Goal: Task Accomplishment & Management: Manage account settings

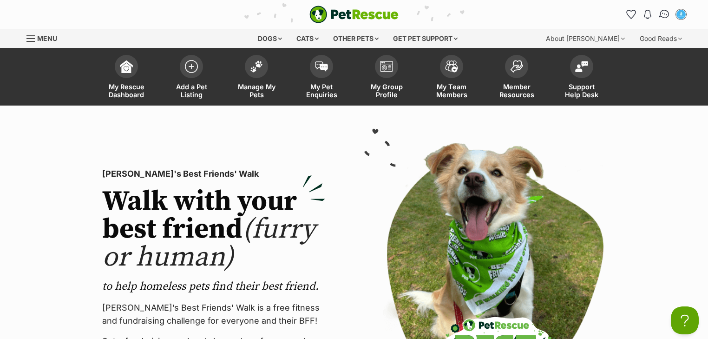
click at [661, 15] on img "Conversations" at bounding box center [664, 14] width 13 height 12
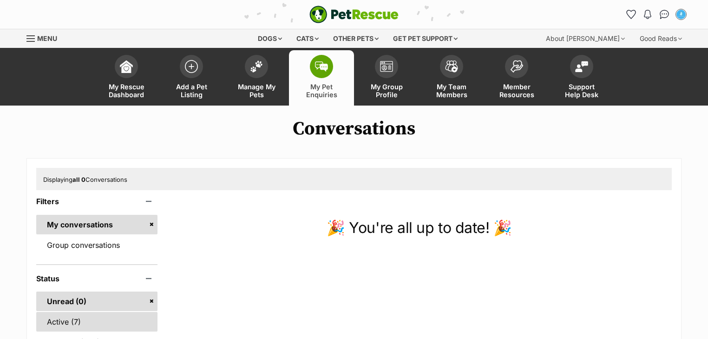
click at [80, 323] on link "Active (7)" at bounding box center [96, 322] width 121 height 20
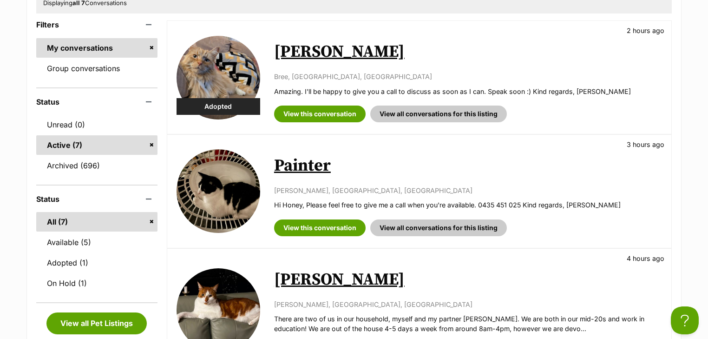
scroll to position [223, 0]
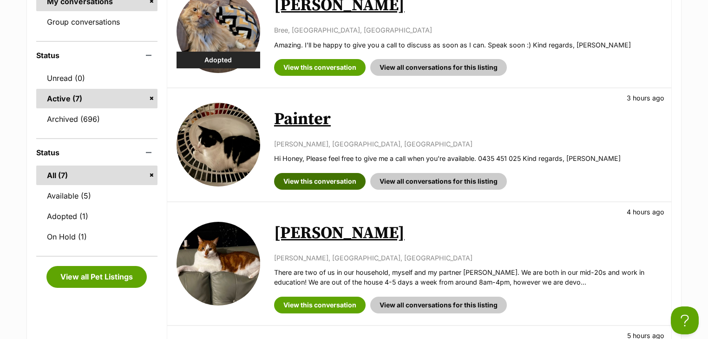
click at [315, 182] on link "View this conversation" at bounding box center [320, 181] width 92 height 17
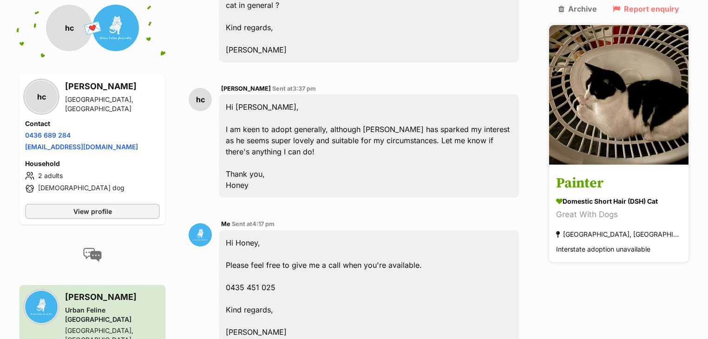
scroll to position [584, 0]
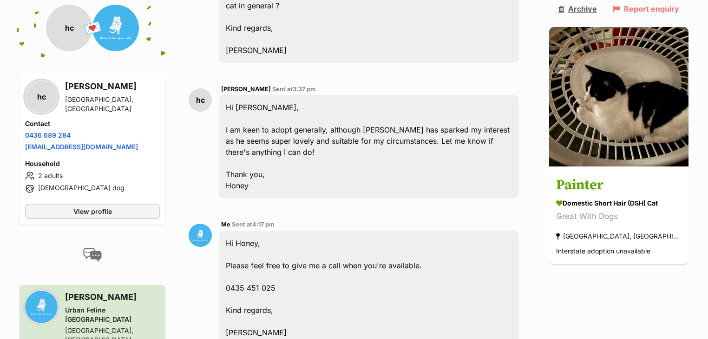
click at [597, 9] on link "Archive" at bounding box center [577, 9] width 39 height 8
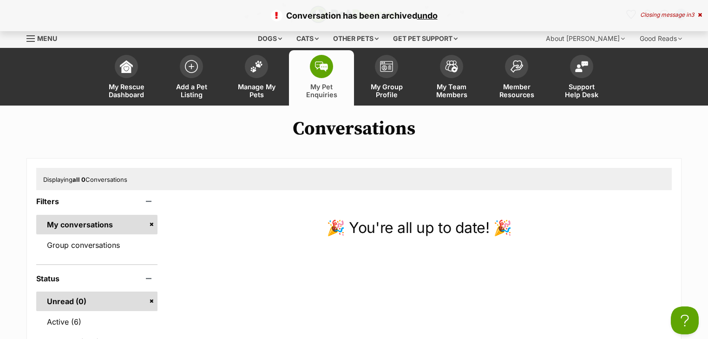
click at [63, 308] on link "Unread (0)" at bounding box center [96, 301] width 121 height 20
click at [64, 314] on link "Active (6)" at bounding box center [96, 322] width 121 height 20
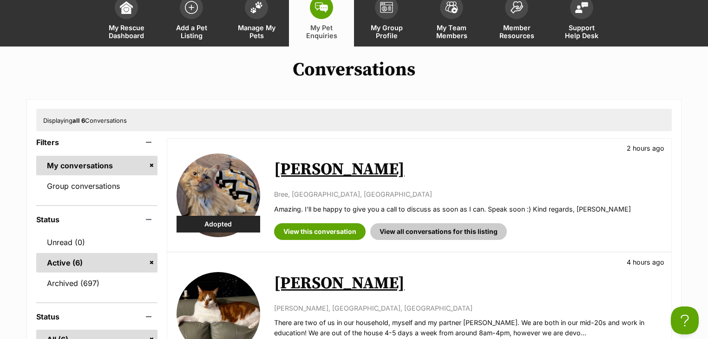
scroll to position [149, 0]
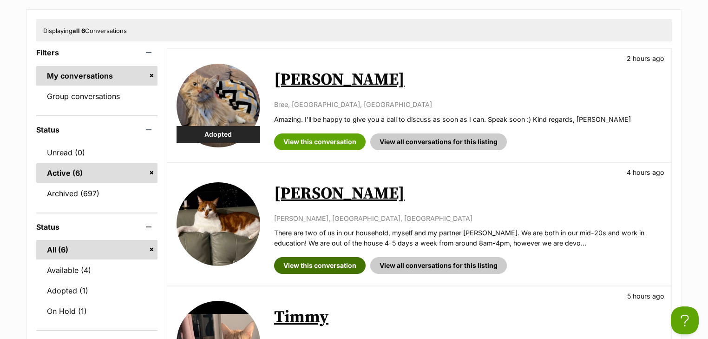
click at [316, 261] on link "View this conversation" at bounding box center [320, 265] width 92 height 17
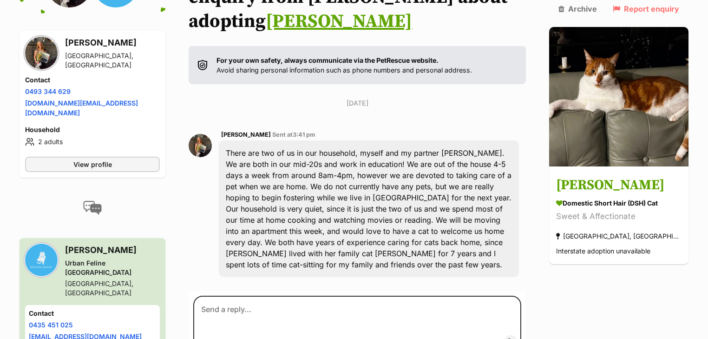
scroll to position [160, 0]
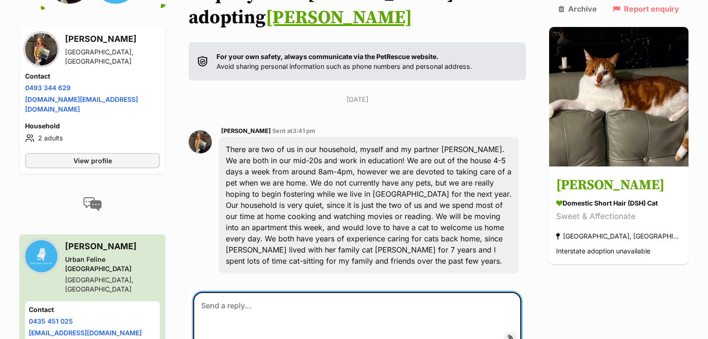
click at [267, 292] on textarea at bounding box center [357, 320] width 328 height 56
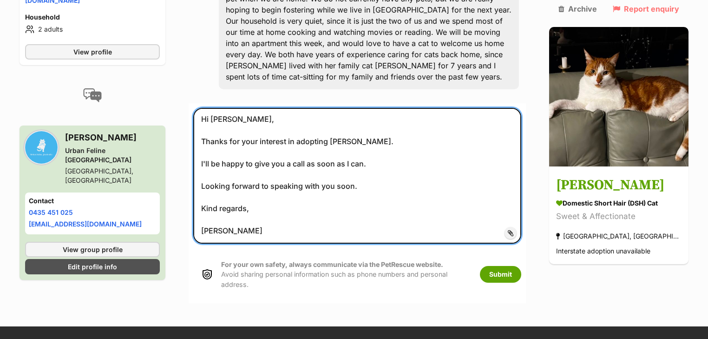
scroll to position [355, 0]
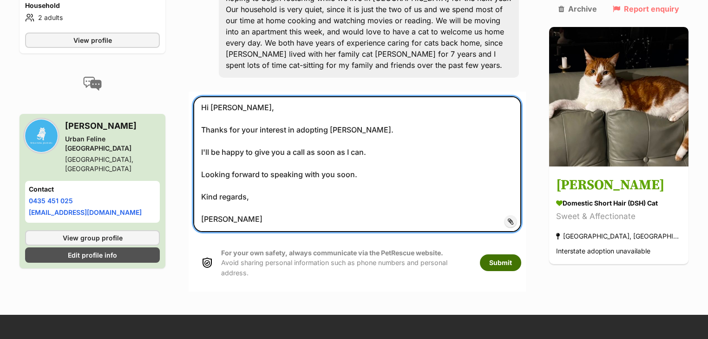
type textarea "Hi Chloe, Thanks for your interest in adopting Ned. I'll be happy to give you a…"
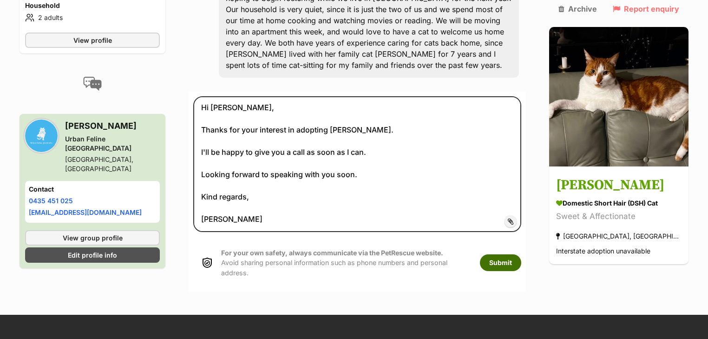
click at [510, 254] on button "Submit" at bounding box center [500, 262] width 41 height 17
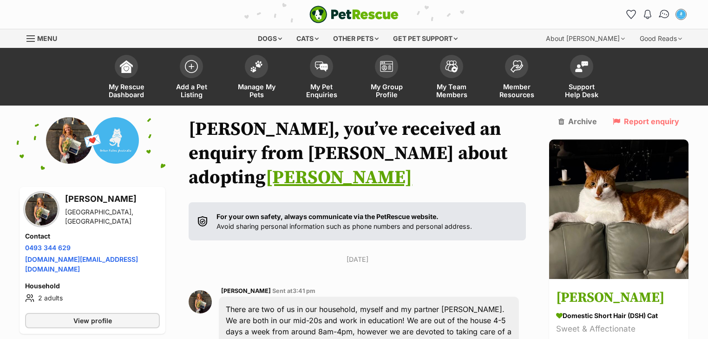
click at [665, 12] on img "Conversations" at bounding box center [664, 14] width 13 height 12
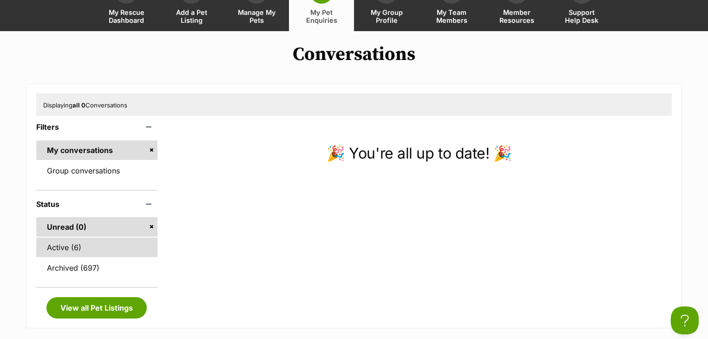
click at [65, 242] on link "Active (6)" at bounding box center [96, 247] width 121 height 20
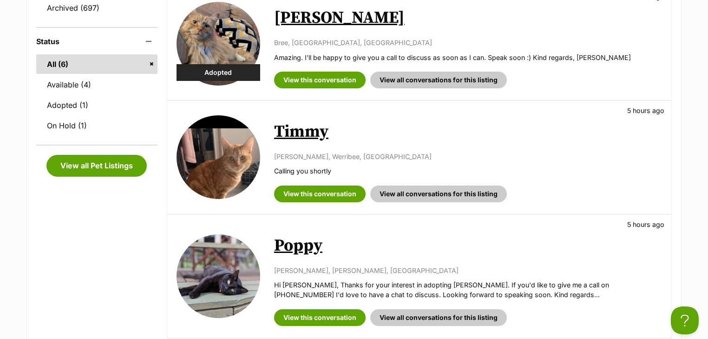
scroll to position [335, 0]
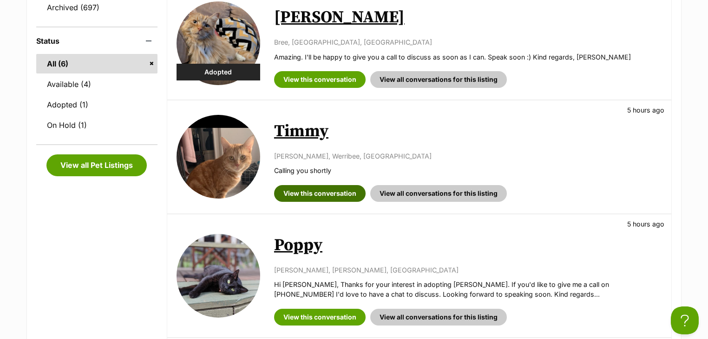
click at [314, 194] on link "View this conversation" at bounding box center [320, 193] width 92 height 17
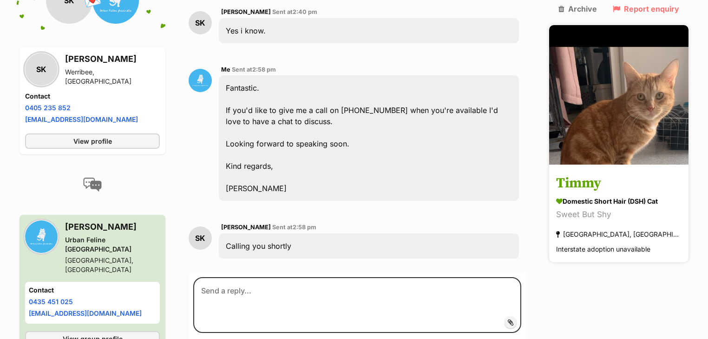
scroll to position [690, 0]
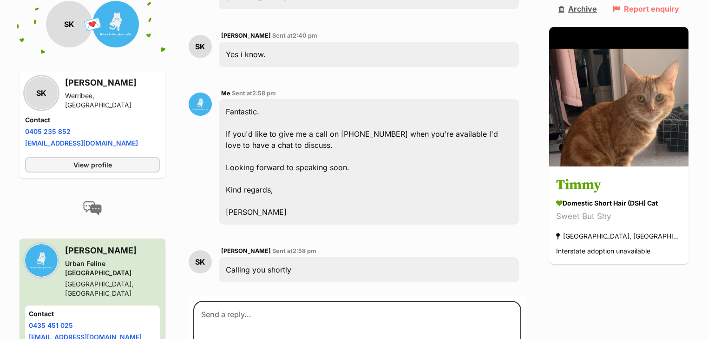
click at [597, 8] on link "Archive" at bounding box center [577, 9] width 39 height 8
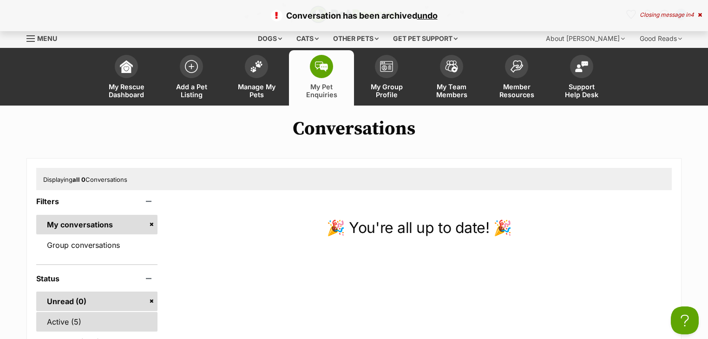
click at [101, 318] on link "Active (5)" at bounding box center [96, 322] width 121 height 20
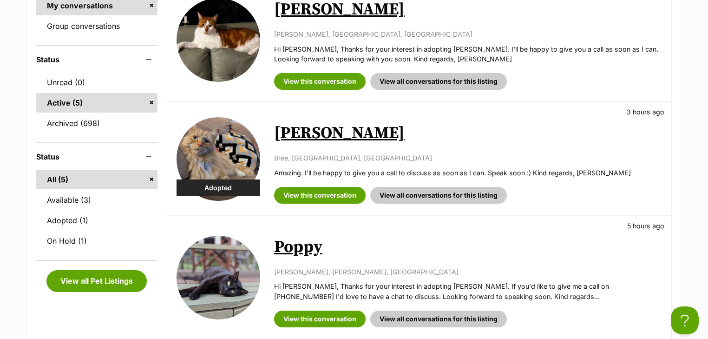
scroll to position [297, 0]
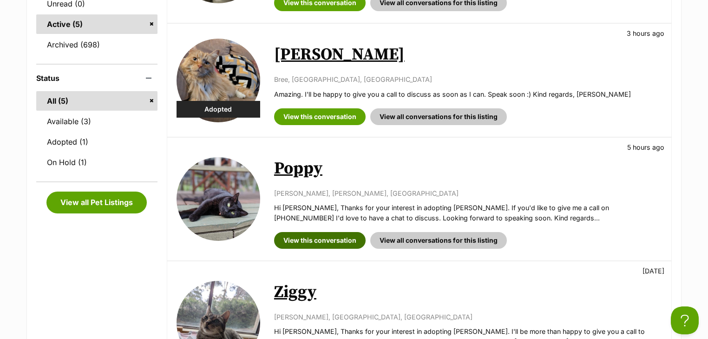
click at [331, 242] on link "View this conversation" at bounding box center [320, 240] width 92 height 17
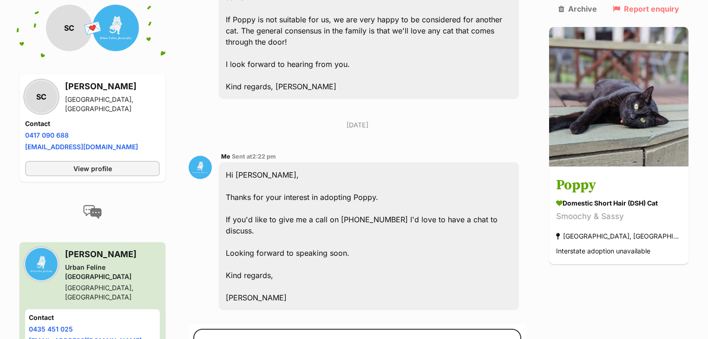
scroll to position [588, 0]
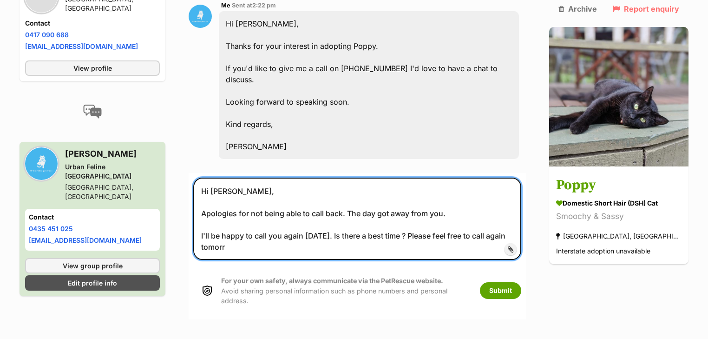
drag, startPoint x: 425, startPoint y: 319, endPoint x: 458, endPoint y: 342, distance: 39.7
click at [458, 338] on html "Skip to main content Log in to favourite this pet Log in Or sign up Search PetR…" at bounding box center [354, 44] width 708 height 1548
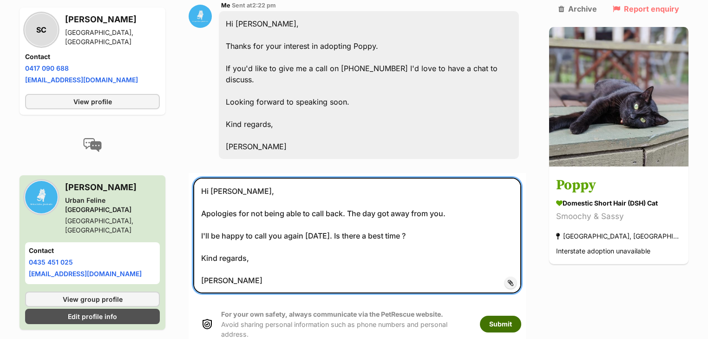
type textarea "Hi Sarah, Apologies for not being able to call back. The day got away from you.…"
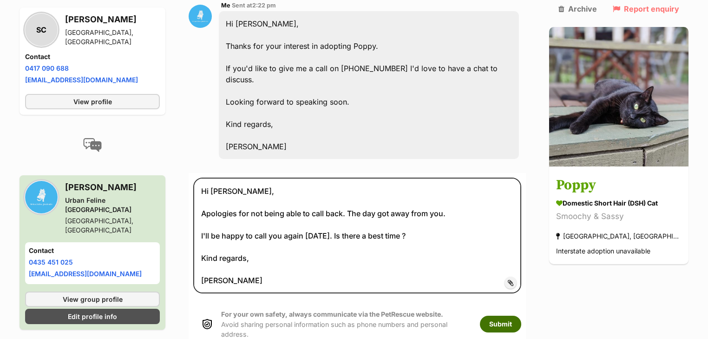
click at [521, 315] on button "Submit" at bounding box center [500, 323] width 41 height 17
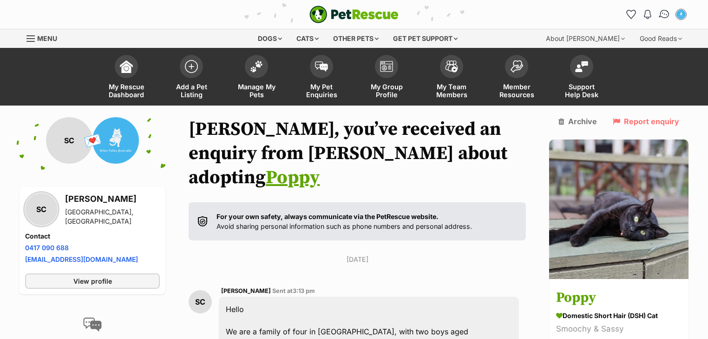
click at [667, 12] on img "Conversations" at bounding box center [664, 14] width 13 height 12
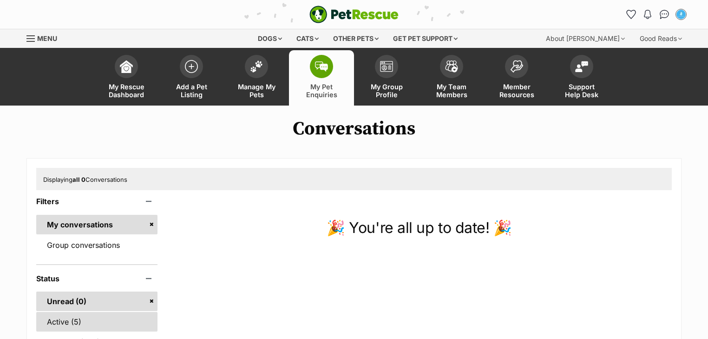
click at [56, 321] on link "Active (5)" at bounding box center [96, 322] width 121 height 20
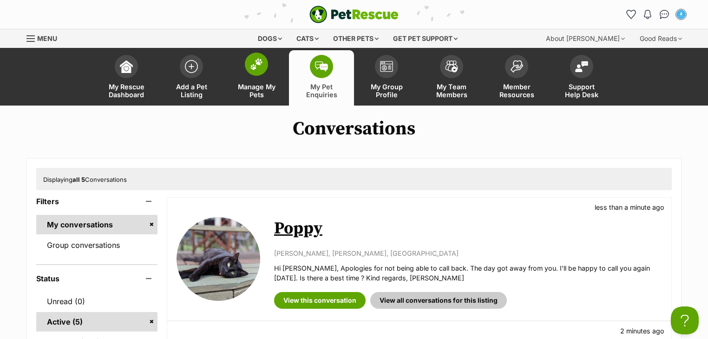
click at [251, 76] on link "Manage My Pets" at bounding box center [256, 77] width 65 height 55
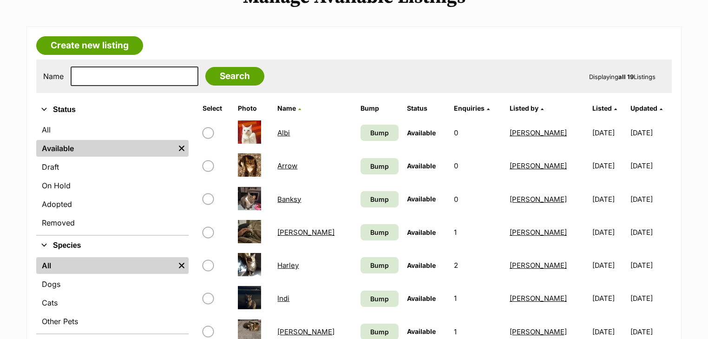
scroll to position [149, 0]
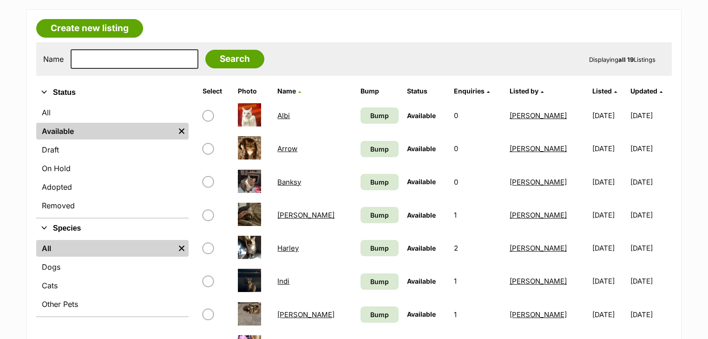
click at [279, 217] on td "Cora" at bounding box center [315, 215] width 82 height 32
click at [286, 213] on link "Cora" at bounding box center [305, 214] width 57 height 9
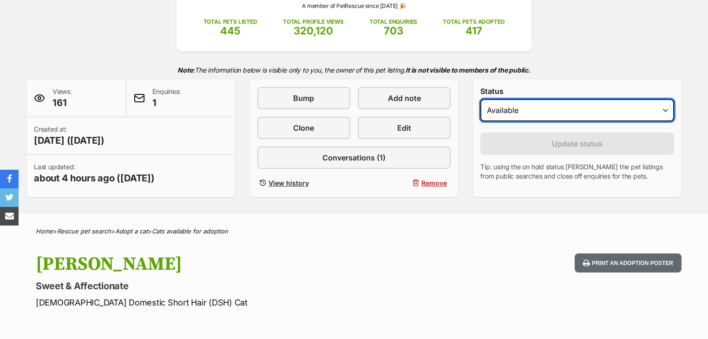
drag, startPoint x: 496, startPoint y: 100, endPoint x: 499, endPoint y: 107, distance: 6.9
click at [496, 101] on select "Draft - not available as listing has enquires Available On hold Adopted" at bounding box center [577, 110] width 194 height 22
click at [480, 99] on select "Draft - not available as listing has enquires Available On hold Adopted" at bounding box center [577, 110] width 194 height 22
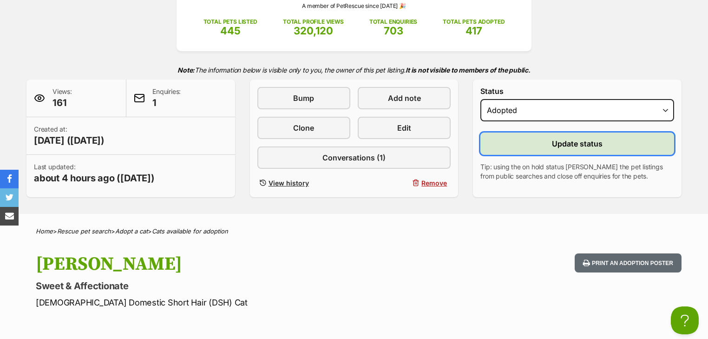
click at [519, 142] on button "Update status" at bounding box center [577, 143] width 194 height 22
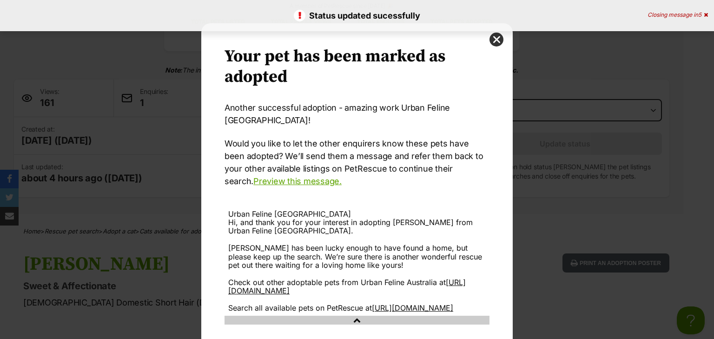
scroll to position [56, 0]
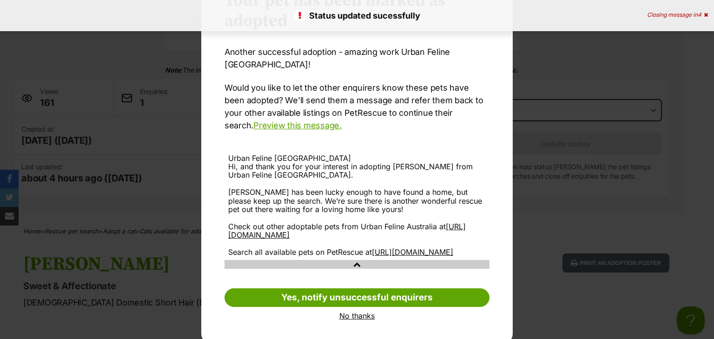
click at [353, 311] on link "No thanks" at bounding box center [356, 315] width 265 height 8
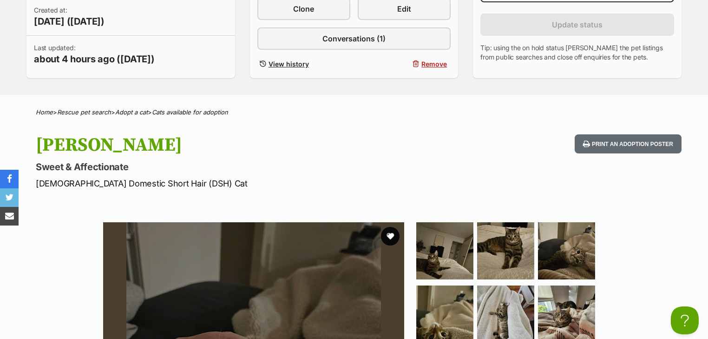
scroll to position [186, 0]
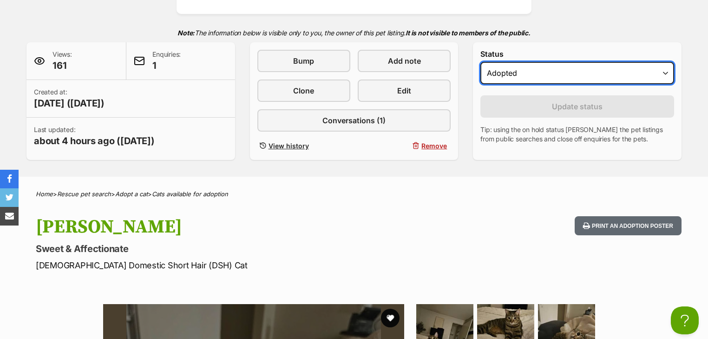
click at [523, 69] on select "Draft - not available as listing has enquires Available On hold Adopted" at bounding box center [577, 73] width 194 height 22
click at [480, 62] on select "Draft - not available as listing has enquires Available On hold Adopted" at bounding box center [577, 73] width 194 height 22
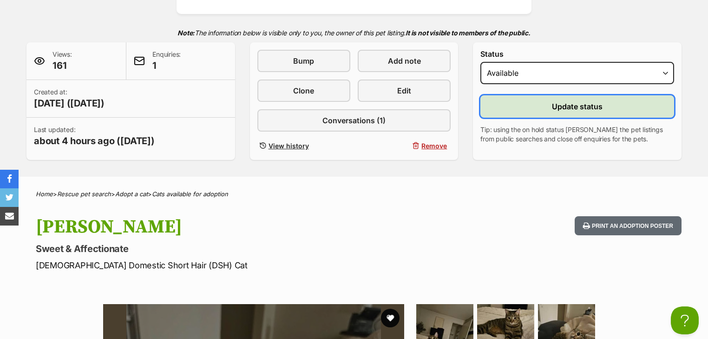
click at [532, 107] on button "Update status" at bounding box center [577, 106] width 194 height 22
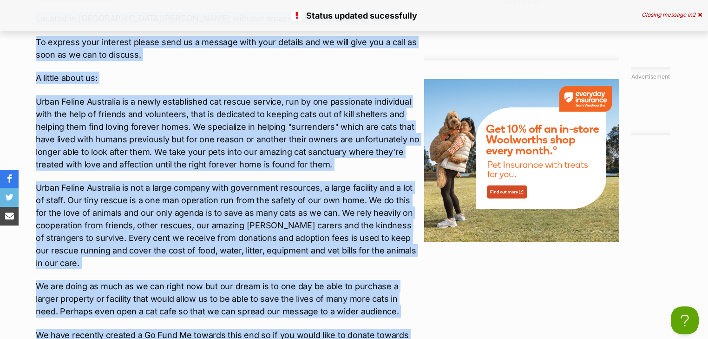
scroll to position [1596, 0]
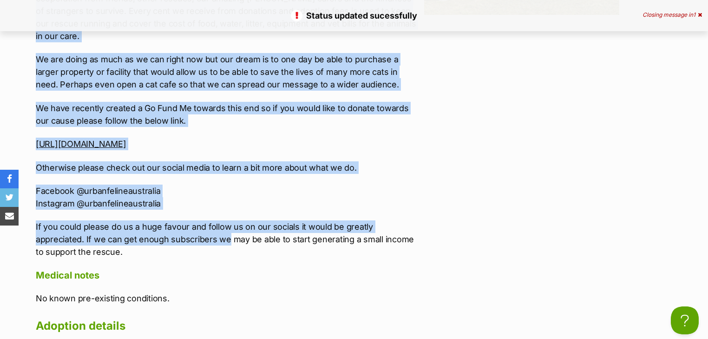
drag, startPoint x: 36, startPoint y: 93, endPoint x: 178, endPoint y: 193, distance: 174.4
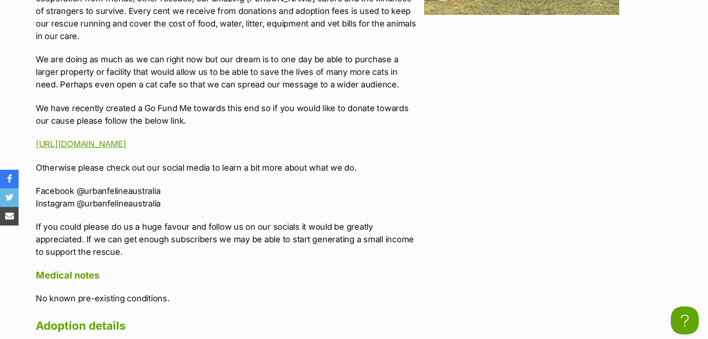
click at [125, 220] on p "If you could please do us a huge favour and follow us on our socials it would b…" at bounding box center [228, 239] width 384 height 38
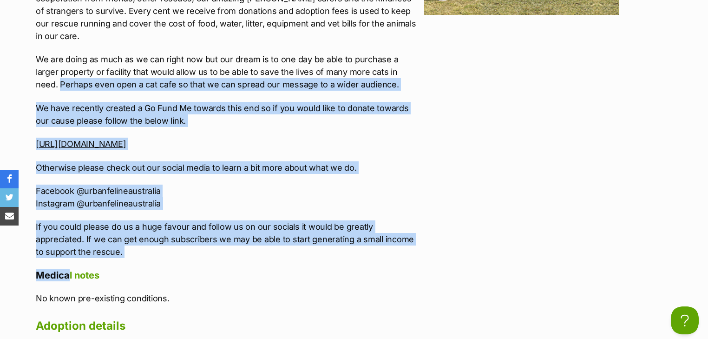
drag, startPoint x: 32, startPoint y: 155, endPoint x: 100, endPoint y: 171, distance: 70.2
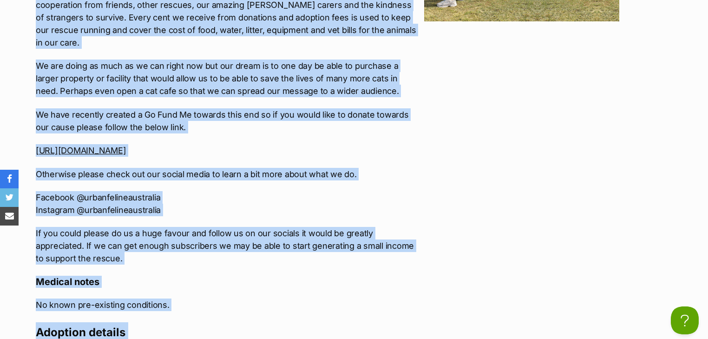
scroll to position [1617, 0]
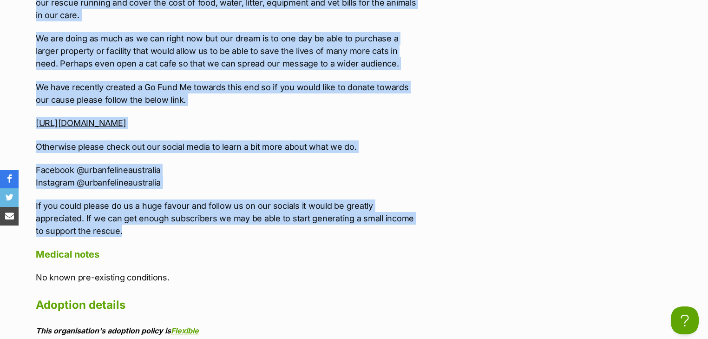
drag, startPoint x: 35, startPoint y: 136, endPoint x: 167, endPoint y: 163, distance: 134.7
copy div "***WE'RE ALWAYS ON THE LOOKOUT FOR FOSTER CARERS TO HELP US OUT SO IF YOU THINK…"
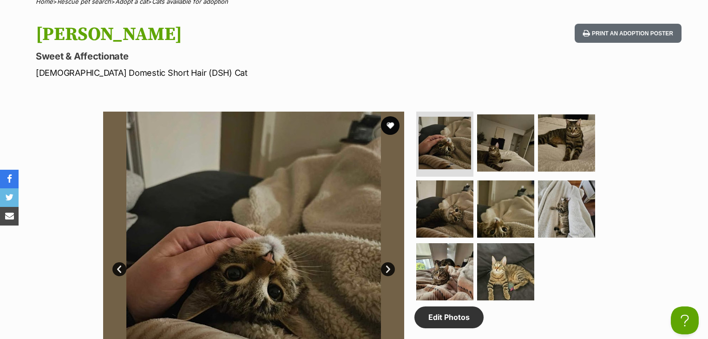
scroll to position [465, 0]
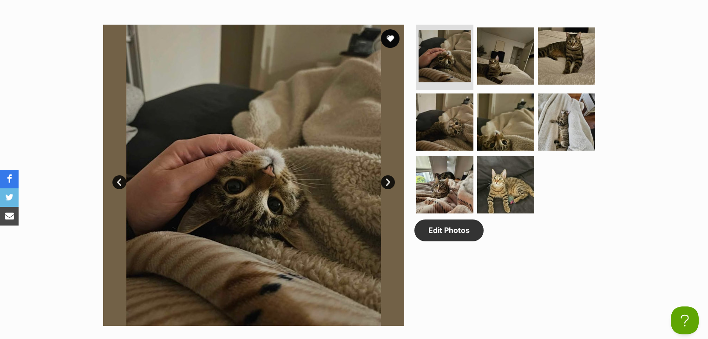
click at [584, 251] on div "Edit Photos" at bounding box center [509, 175] width 190 height 301
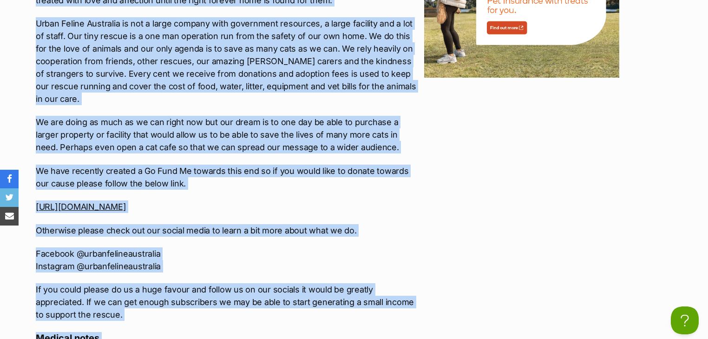
scroll to position [1609, 0]
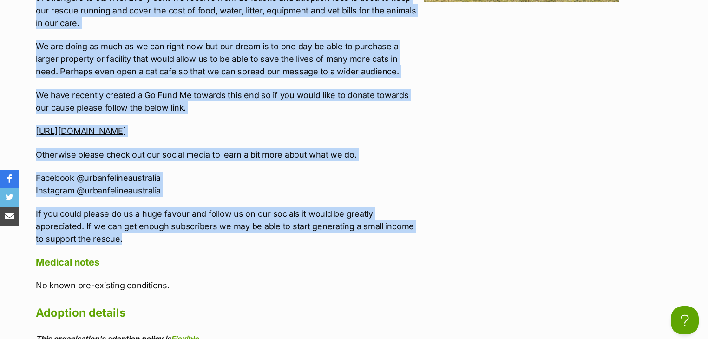
drag, startPoint x: 35, startPoint y: 112, endPoint x: 236, endPoint y: 175, distance: 211.0
copy div "***WE'RE ALWAYS ON THE LOOKOUT FOR FOSTER CARERS TO HELP US OUT SO IF YOU THINK…"
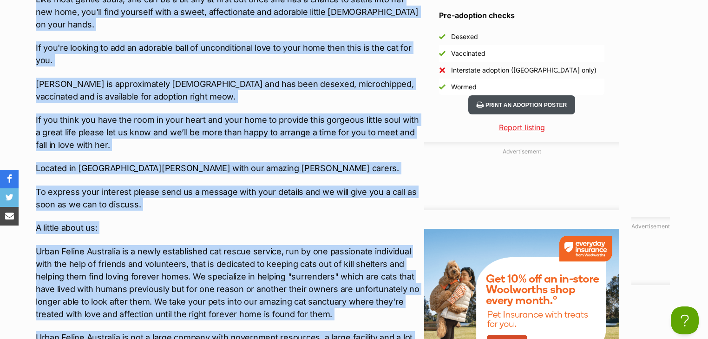
scroll to position [1126, 0]
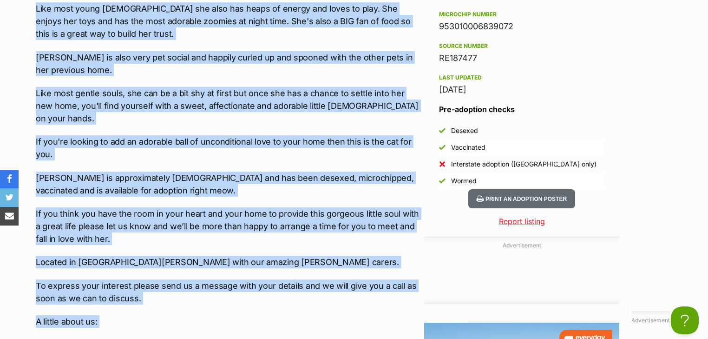
drag, startPoint x: 517, startPoint y: 25, endPoint x: 435, endPoint y: 23, distance: 81.8
copy div "953010006839072"
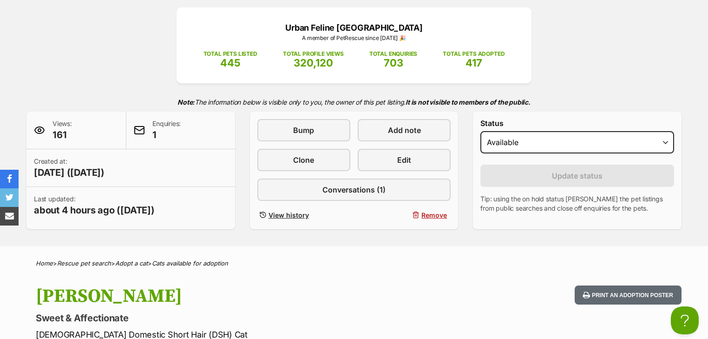
scroll to position [11, 0]
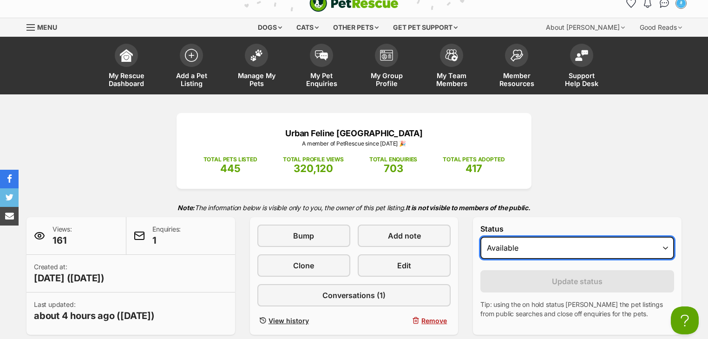
click at [513, 249] on select "Draft - not available as listing has enquires Available On hold Adopted" at bounding box center [577, 247] width 194 height 22
select select "rehomed"
click at [480, 236] on select "Draft - not available as listing has enquires Available On hold Adopted" at bounding box center [577, 247] width 194 height 22
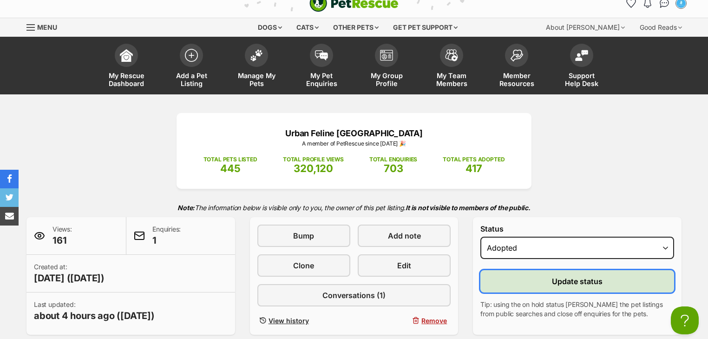
click at [545, 273] on button "Update status" at bounding box center [577, 281] width 194 height 22
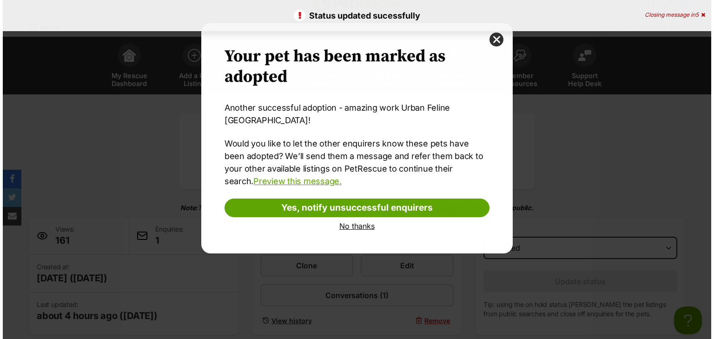
scroll to position [0, 0]
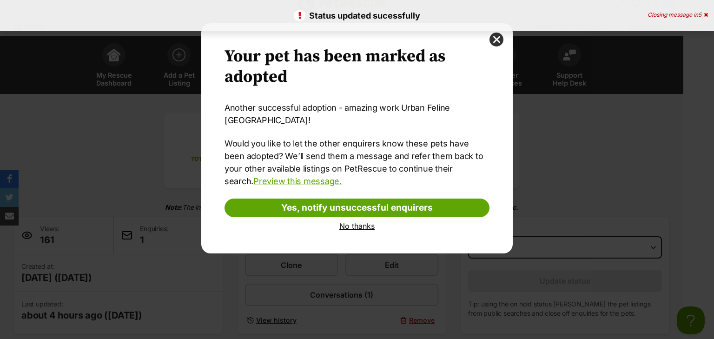
click at [342, 222] on link "No thanks" at bounding box center [356, 226] width 265 height 8
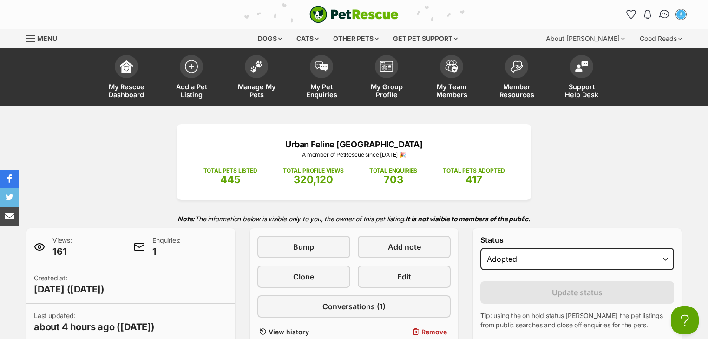
click at [668, 12] on img "Conversations" at bounding box center [664, 14] width 13 height 12
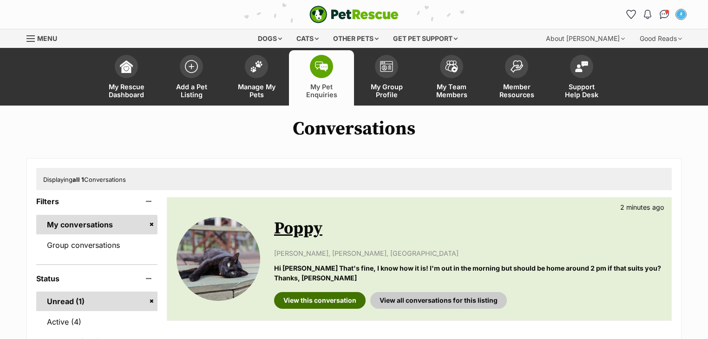
click at [312, 295] on link "View this conversation" at bounding box center [320, 300] width 92 height 17
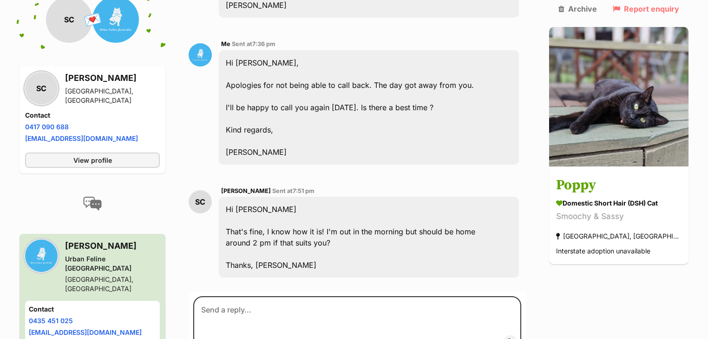
scroll to position [875, 0]
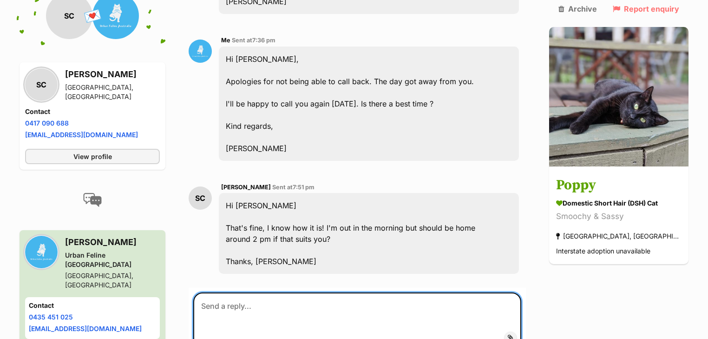
click at [281, 292] on textarea at bounding box center [357, 320] width 328 height 56
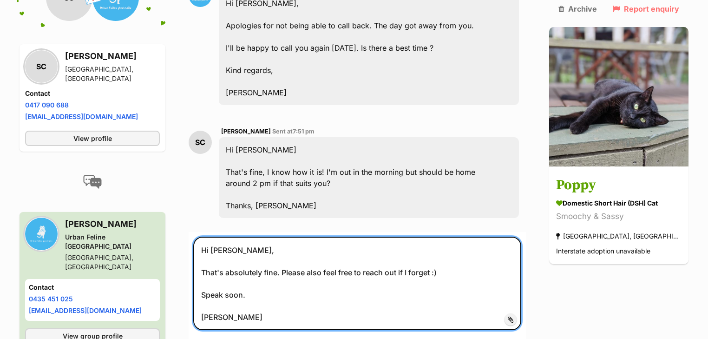
scroll to position [987, 0]
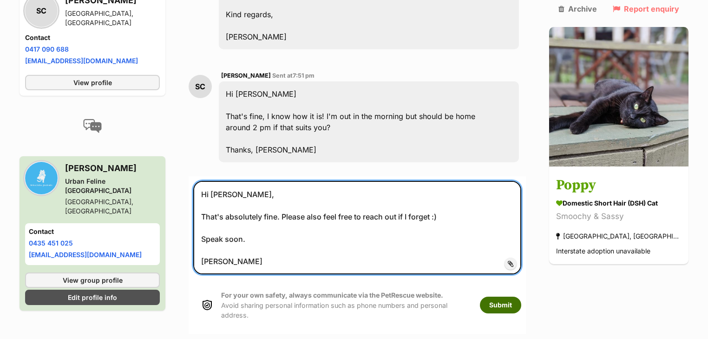
type textarea "Hi [PERSON_NAME], That's absolutely fine. Please also feel free to reach out if…"
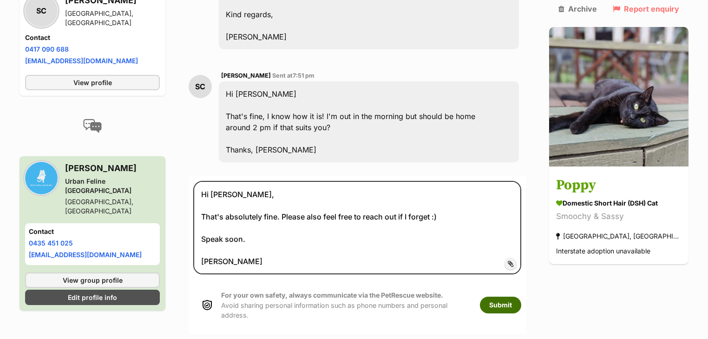
click at [521, 296] on button "Submit" at bounding box center [500, 304] width 41 height 17
